Goal: Information Seeking & Learning: Learn about a topic

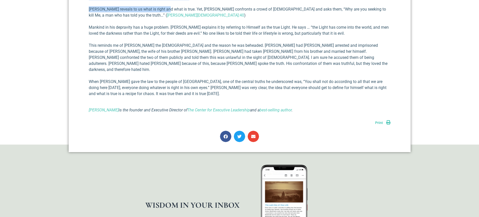
scroll to position [360, 0]
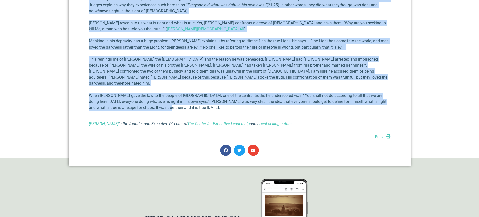
drag, startPoint x: 90, startPoint y: 83, endPoint x: 205, endPoint y: 93, distance: 115.3
click at [205, 93] on div "I was reading about a college professor named [US_STATE][PERSON_NAME] who teach…" at bounding box center [240, 7] width 302 height 240
copy div "lor ipsumdo sitam c adipisc elitseddo eiusm Temporin Utlab etd magnaal Enimadm …"
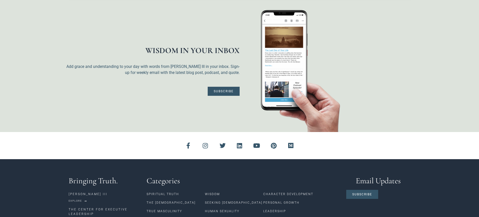
scroll to position [556, 0]
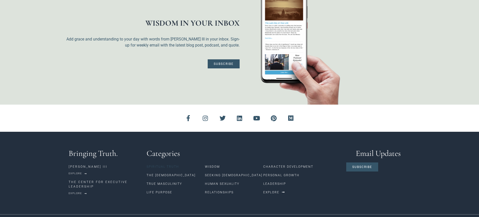
click at [166, 162] on link "Spiritual Truth" at bounding box center [176, 166] width 58 height 9
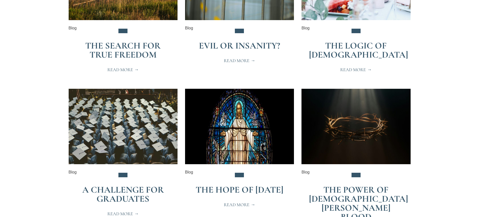
scroll to position [452, 0]
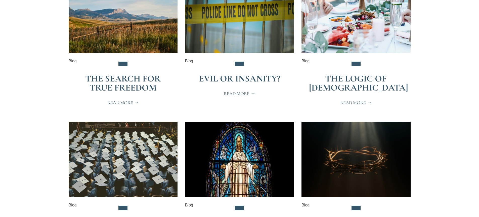
click at [349, 100] on span "Read More" at bounding box center [355, 102] width 31 height 5
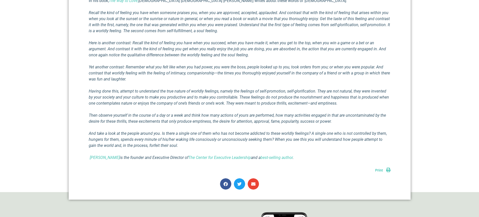
scroll to position [302, 0]
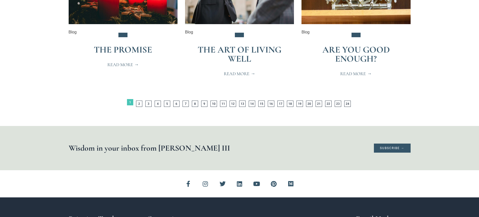
scroll to position [1081, 0]
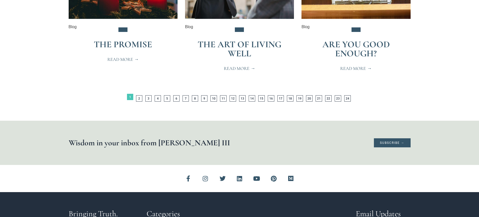
click at [359, 39] on link "Are You Good Enough?" at bounding box center [355, 49] width 67 height 20
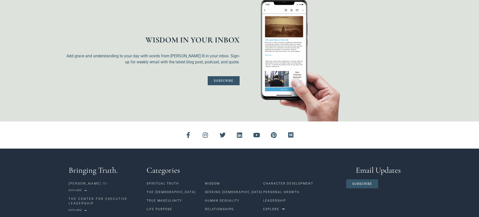
scroll to position [896, 0]
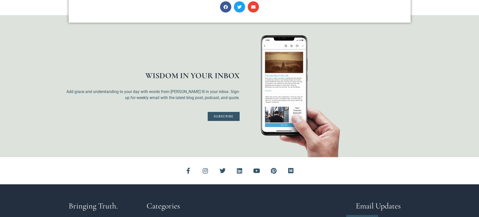
scroll to position [556, 0]
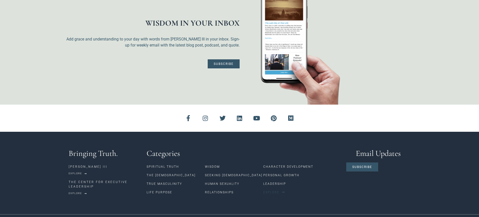
click at [269, 191] on span "Explore" at bounding box center [271, 192] width 16 height 3
click at [271, 191] on span "Explore" at bounding box center [271, 192] width 16 height 3
click at [165, 188] on link "Life Purpose" at bounding box center [176, 192] width 58 height 9
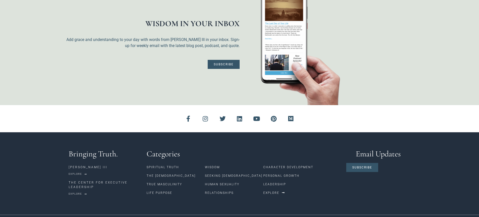
scroll to position [556, 0]
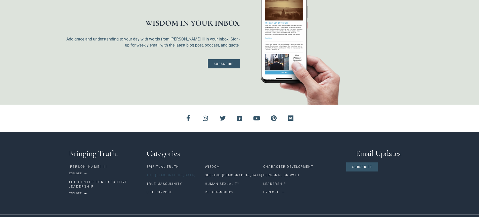
click at [160, 171] on link "The [DEMOGRAPHIC_DATA]" at bounding box center [176, 175] width 58 height 9
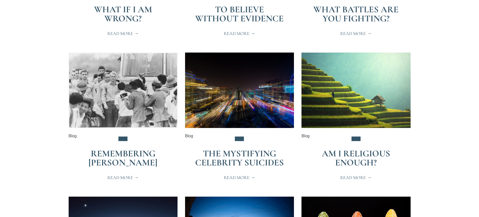
scroll to position [855, 0]
click at [351, 148] on link "Am I Religious Enough?" at bounding box center [356, 158] width 68 height 20
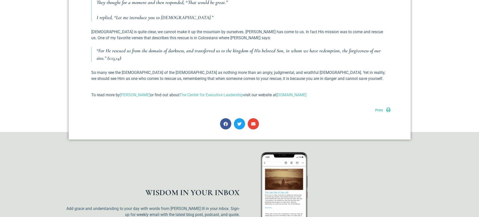
scroll to position [452, 0]
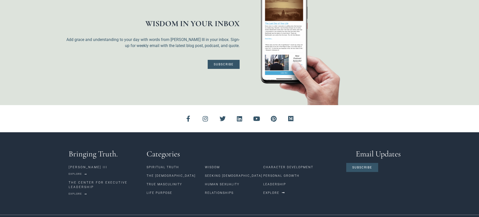
scroll to position [556, 0]
